Goal: Information Seeking & Learning: Learn about a topic

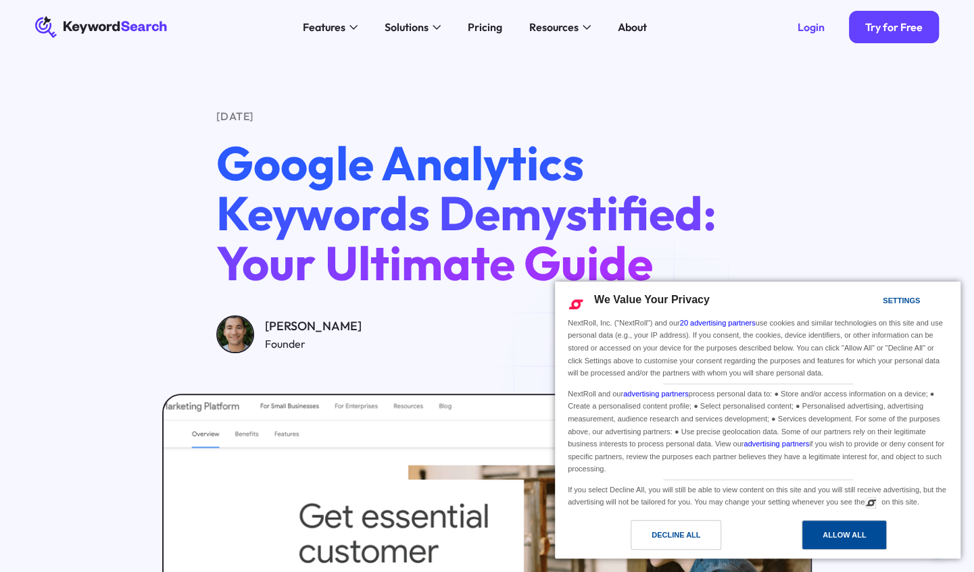
click at [830, 542] on div "Allow All" at bounding box center [843, 535] width 43 height 15
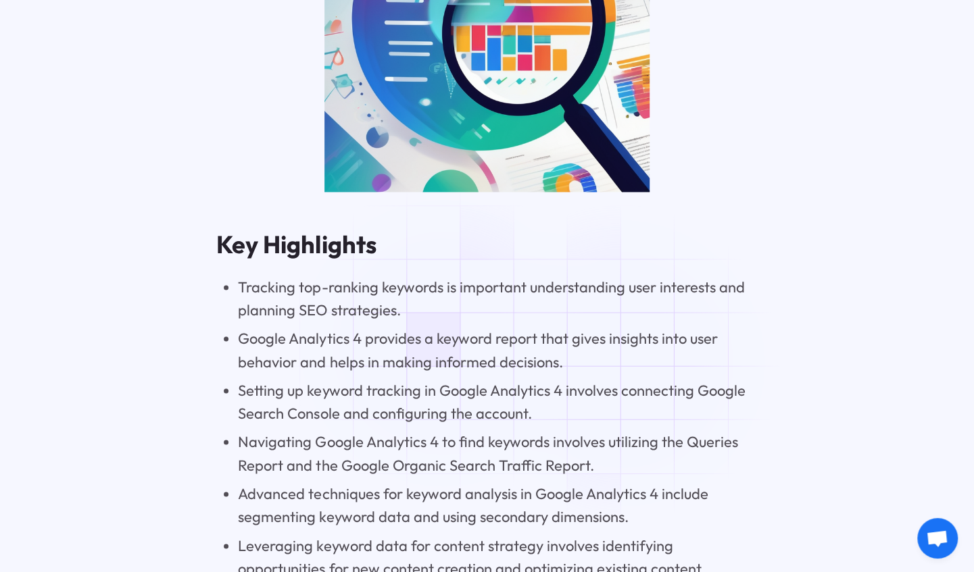
scroll to position [1351, 0]
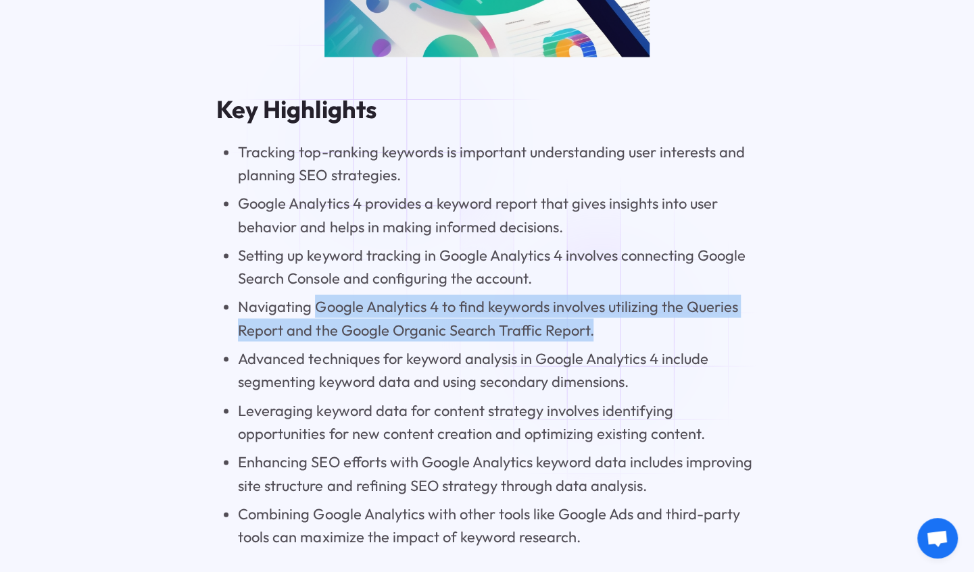
drag, startPoint x: 318, startPoint y: 315, endPoint x: 606, endPoint y: 334, distance: 289.1
click at [606, 334] on li "Navigating Google Analytics 4 to find keywords involves utilizing the Queries R…" at bounding box center [497, 318] width 519 height 47
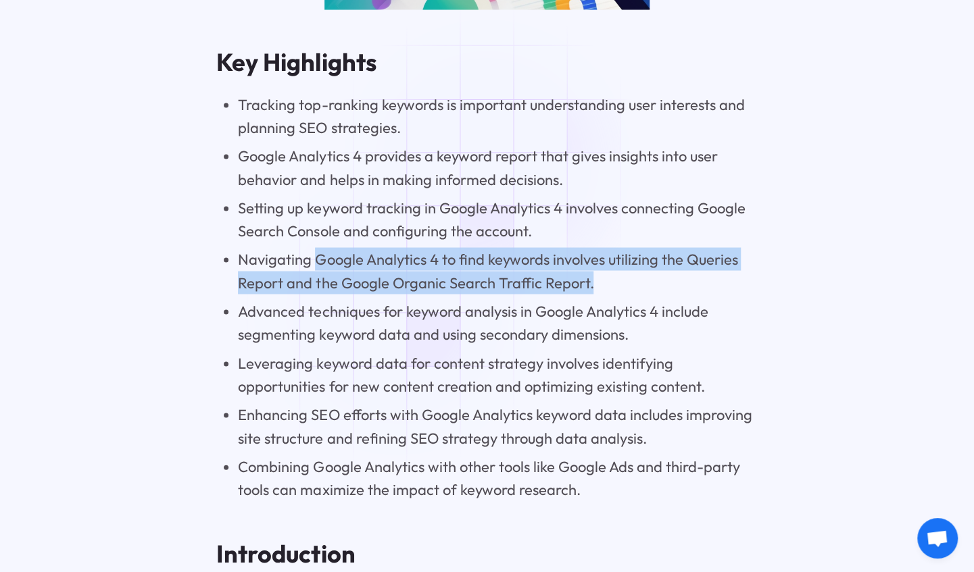
scroll to position [1419, 0]
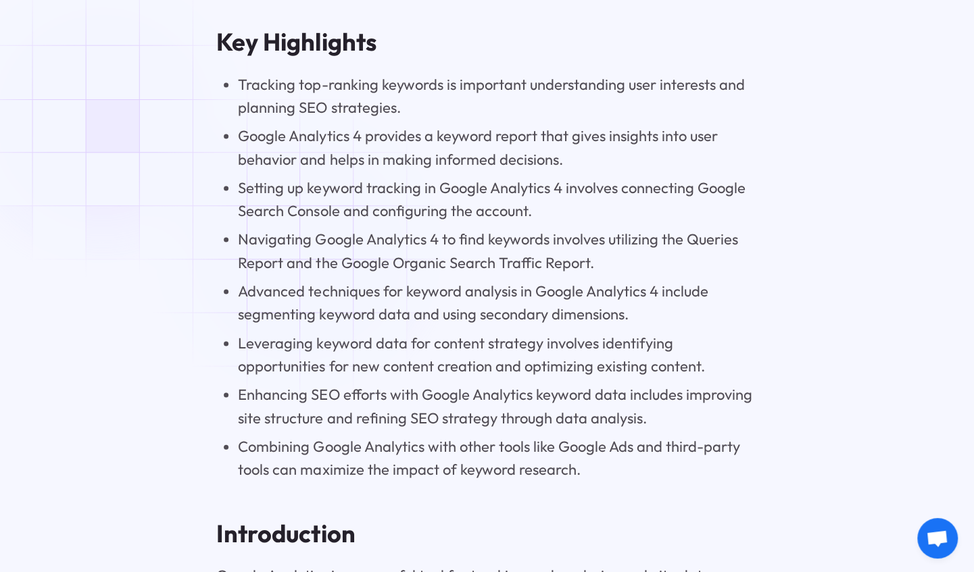
click at [301, 249] on li "Navigating Google Analytics 4 to find keywords involves utilizing the Queries R…" at bounding box center [497, 250] width 519 height 47
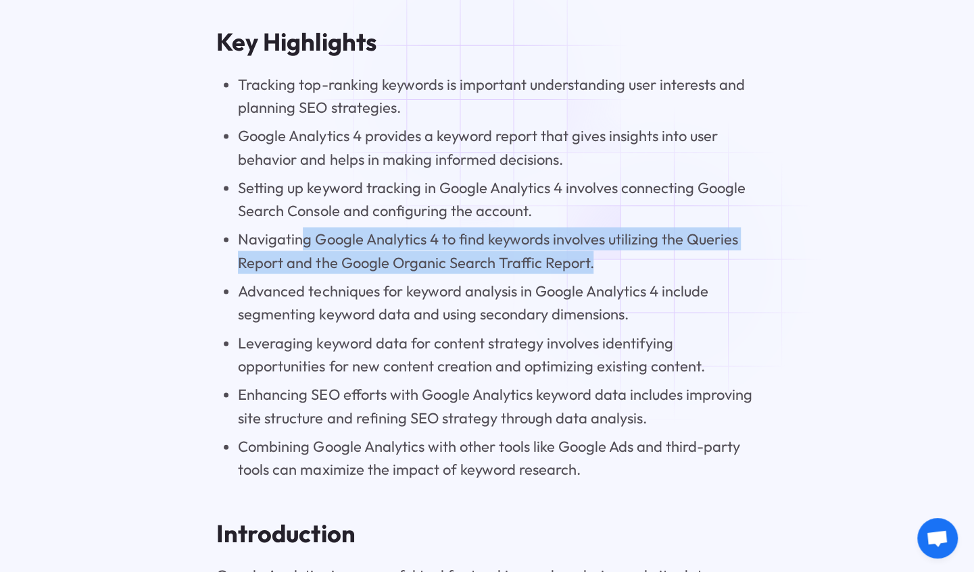
drag, startPoint x: 301, startPoint y: 249, endPoint x: 669, endPoint y: 265, distance: 367.9
click at [669, 265] on li "Navigating Google Analytics 4 to find keywords involves utilizing the Queries R…" at bounding box center [497, 250] width 519 height 47
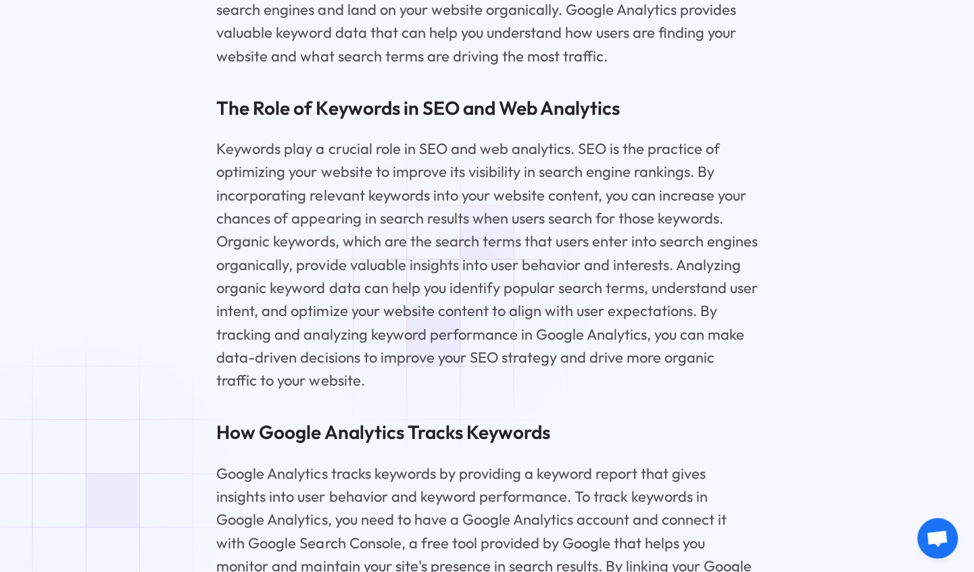
scroll to position [2500, 0]
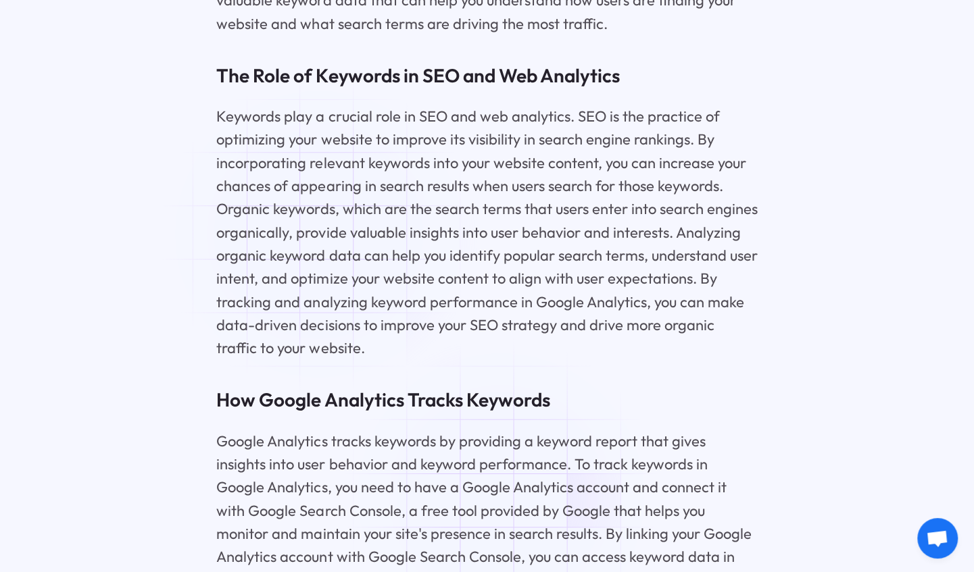
click at [506, 497] on p "Google Analytics tracks keywords by providing a keyword report that gives insig…" at bounding box center [486, 569] width 540 height 278
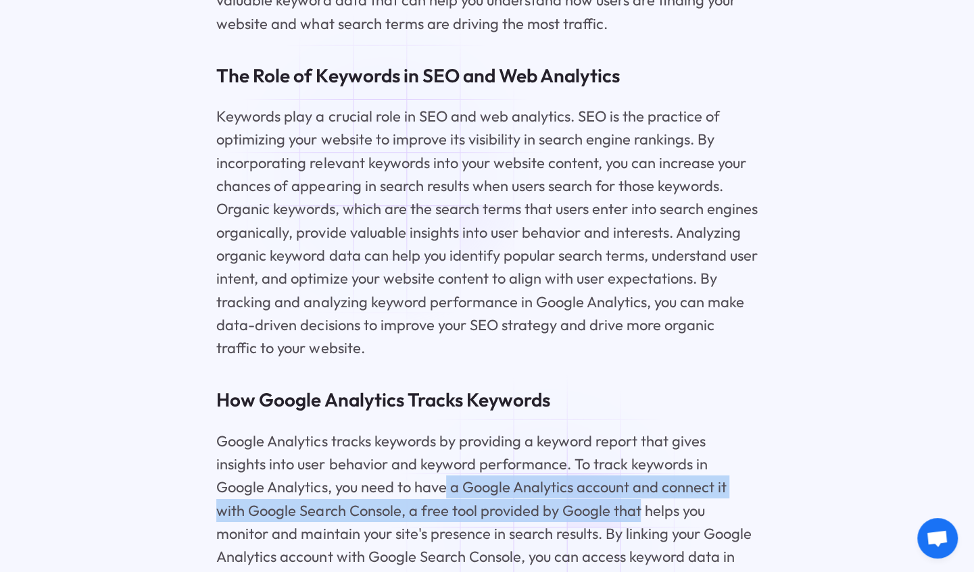
drag, startPoint x: 393, startPoint y: 498, endPoint x: 553, endPoint y: 532, distance: 164.4
click at [553, 532] on p "Google Analytics tracks keywords by providing a keyword report that gives insig…" at bounding box center [486, 569] width 540 height 278
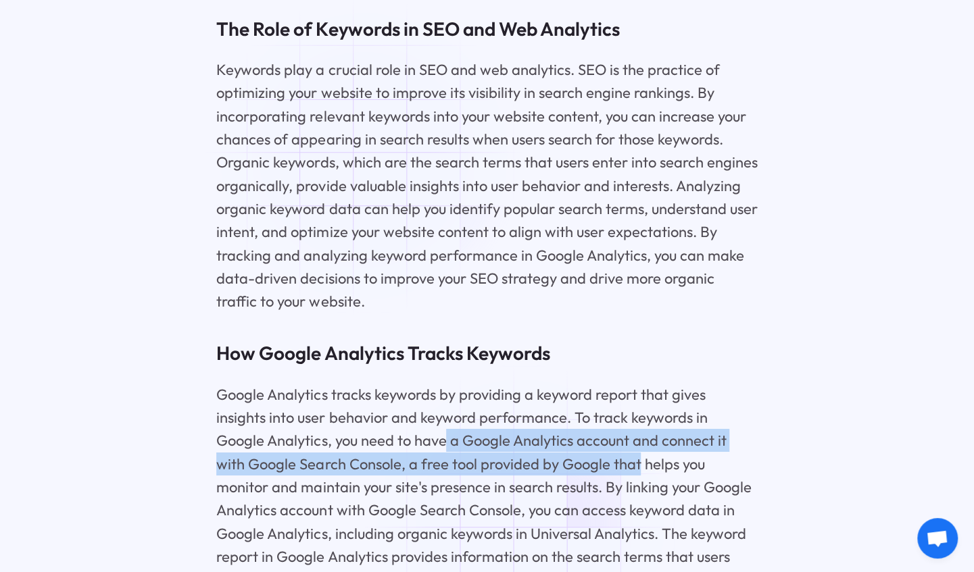
scroll to position [2567, 0]
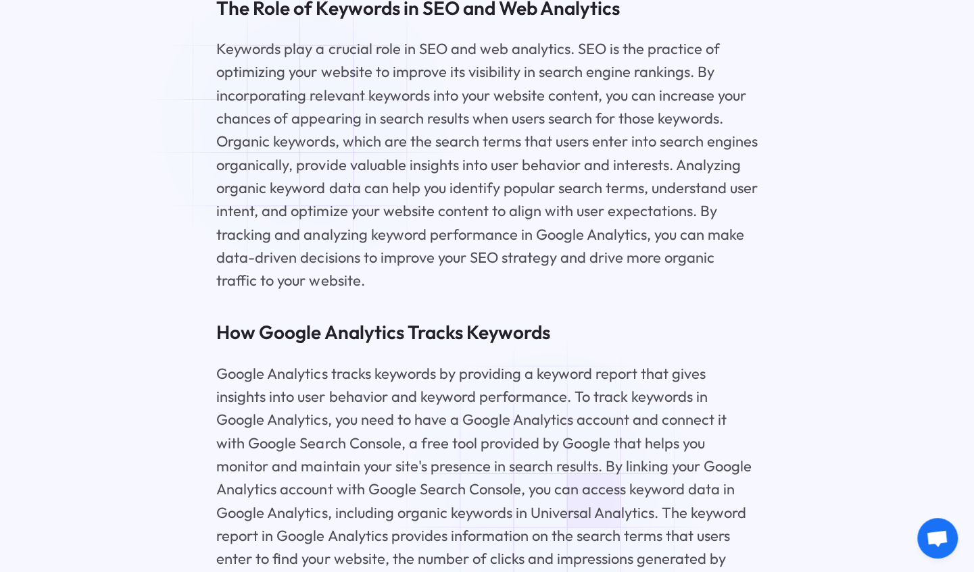
click at [557, 497] on p "Google Analytics tracks keywords by providing a keyword report that gives insig…" at bounding box center [486, 501] width 540 height 278
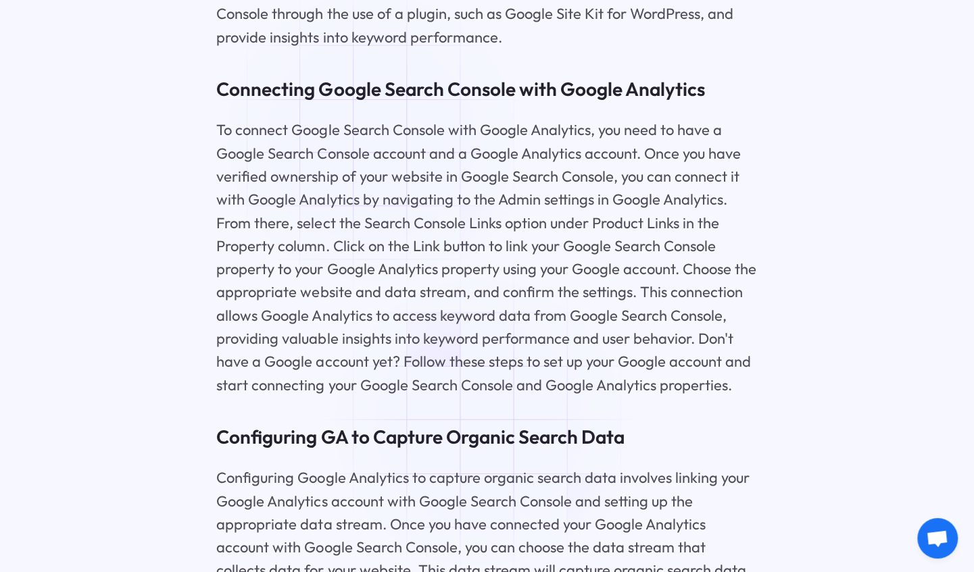
scroll to position [3513, 0]
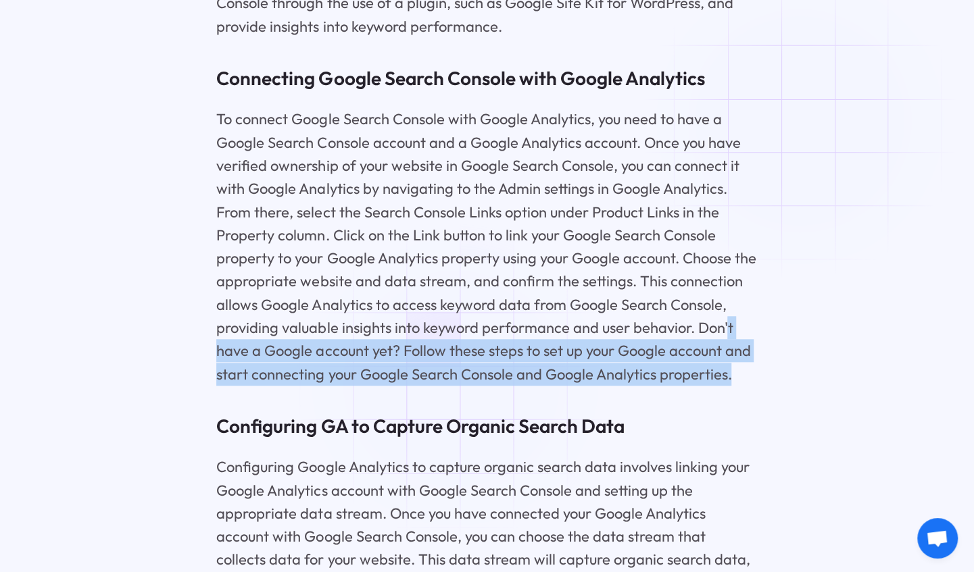
drag, startPoint x: 247, startPoint y: 343, endPoint x: 459, endPoint y: 382, distance: 215.9
click at [459, 382] on p "To connect Google Search Console with Google Analytics, you need to have a Goog…" at bounding box center [486, 246] width 540 height 278
drag, startPoint x: 459, startPoint y: 382, endPoint x: 407, endPoint y: 380, distance: 52.1
click at [407, 380] on p "To connect Google Search Console with Google Analytics, you need to have a Goog…" at bounding box center [486, 246] width 540 height 278
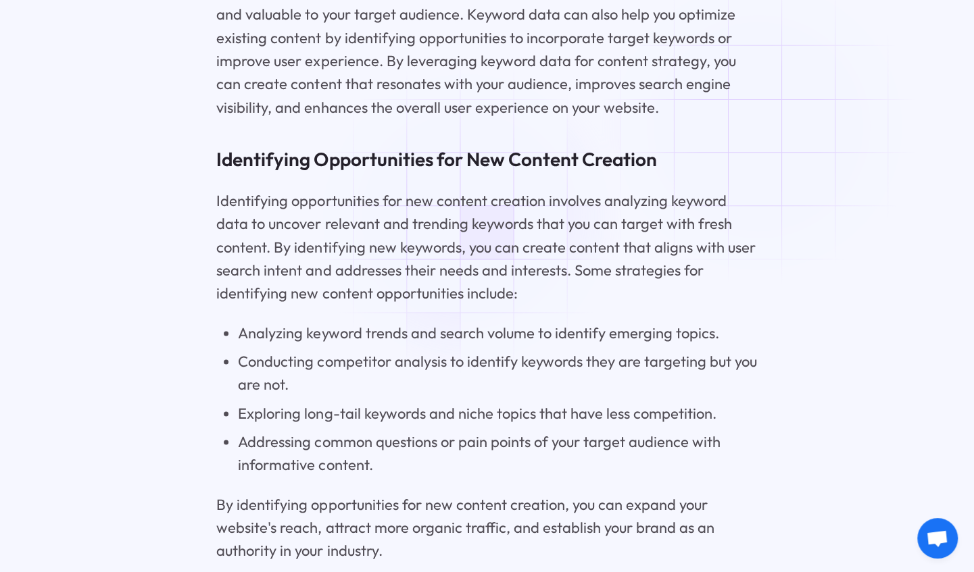
scroll to position [7161, 0]
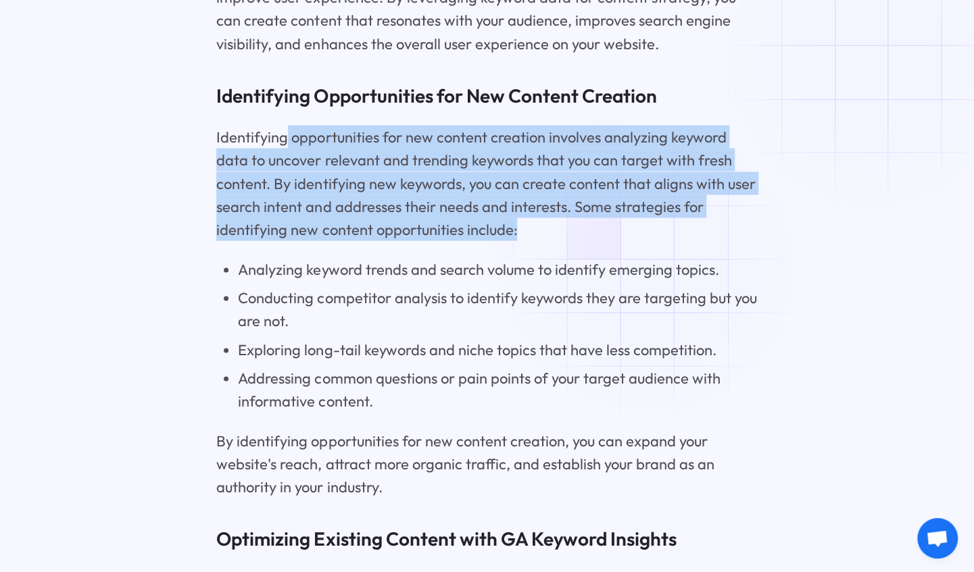
drag, startPoint x: 282, startPoint y: 178, endPoint x: 655, endPoint y: 268, distance: 384.3
click at [655, 241] on p "Identifying opportunities for new content creation involves analyzing keyword d…" at bounding box center [486, 183] width 540 height 116
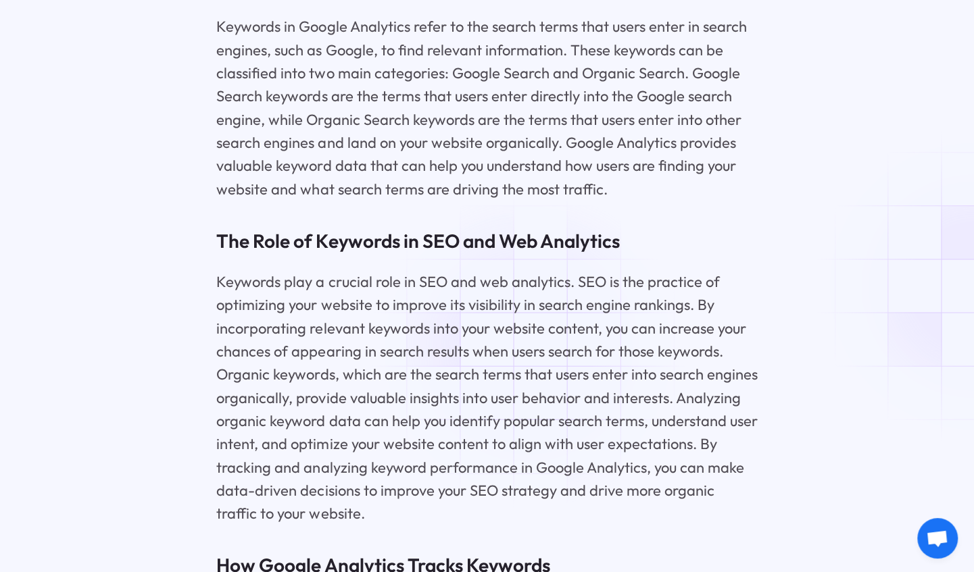
scroll to position [2402, 0]
